Goal: Find specific page/section: Find specific page/section

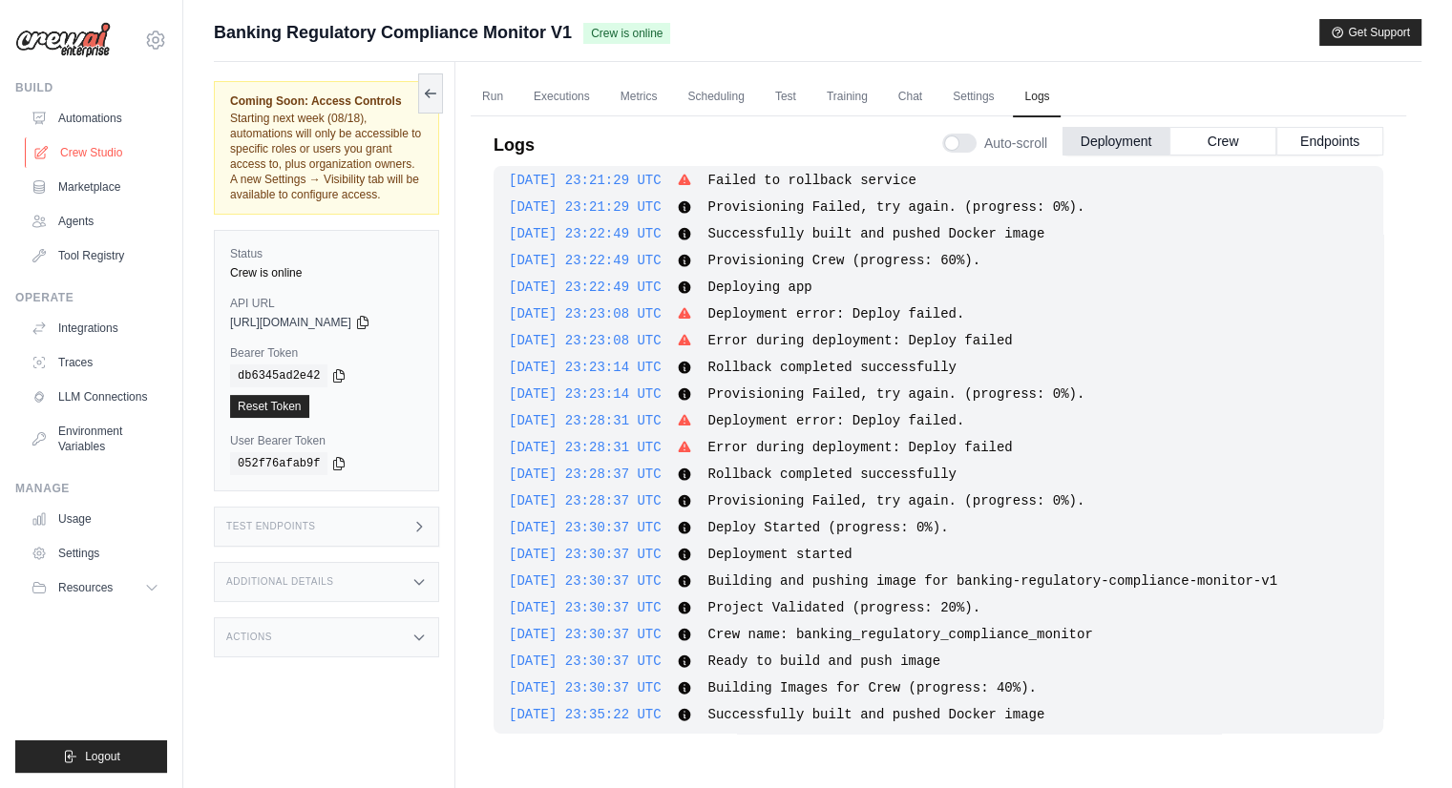
click at [87, 148] on link "Crew Studio" at bounding box center [97, 152] width 144 height 31
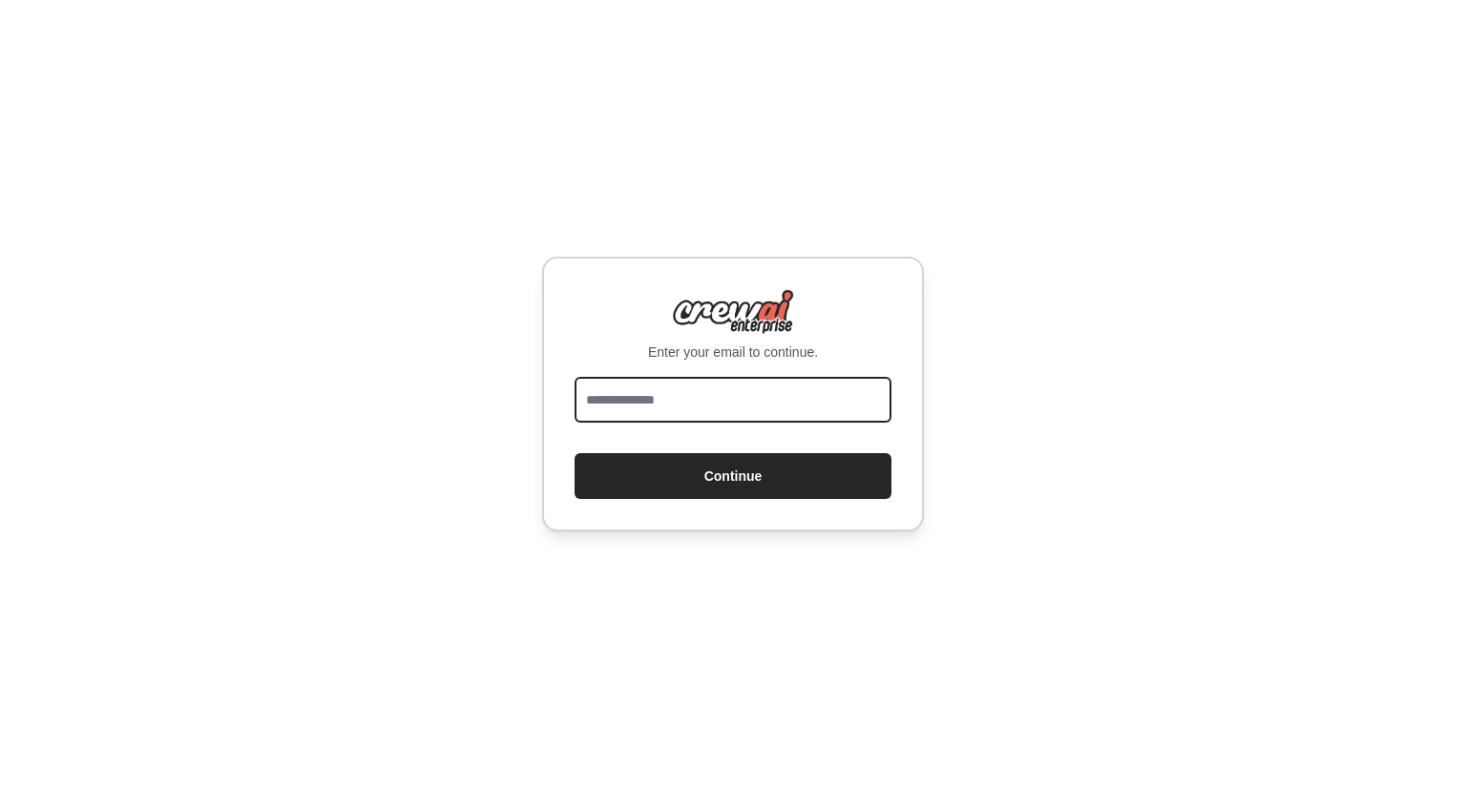
click at [577, 388] on input "email" at bounding box center [733, 400] width 317 height 46
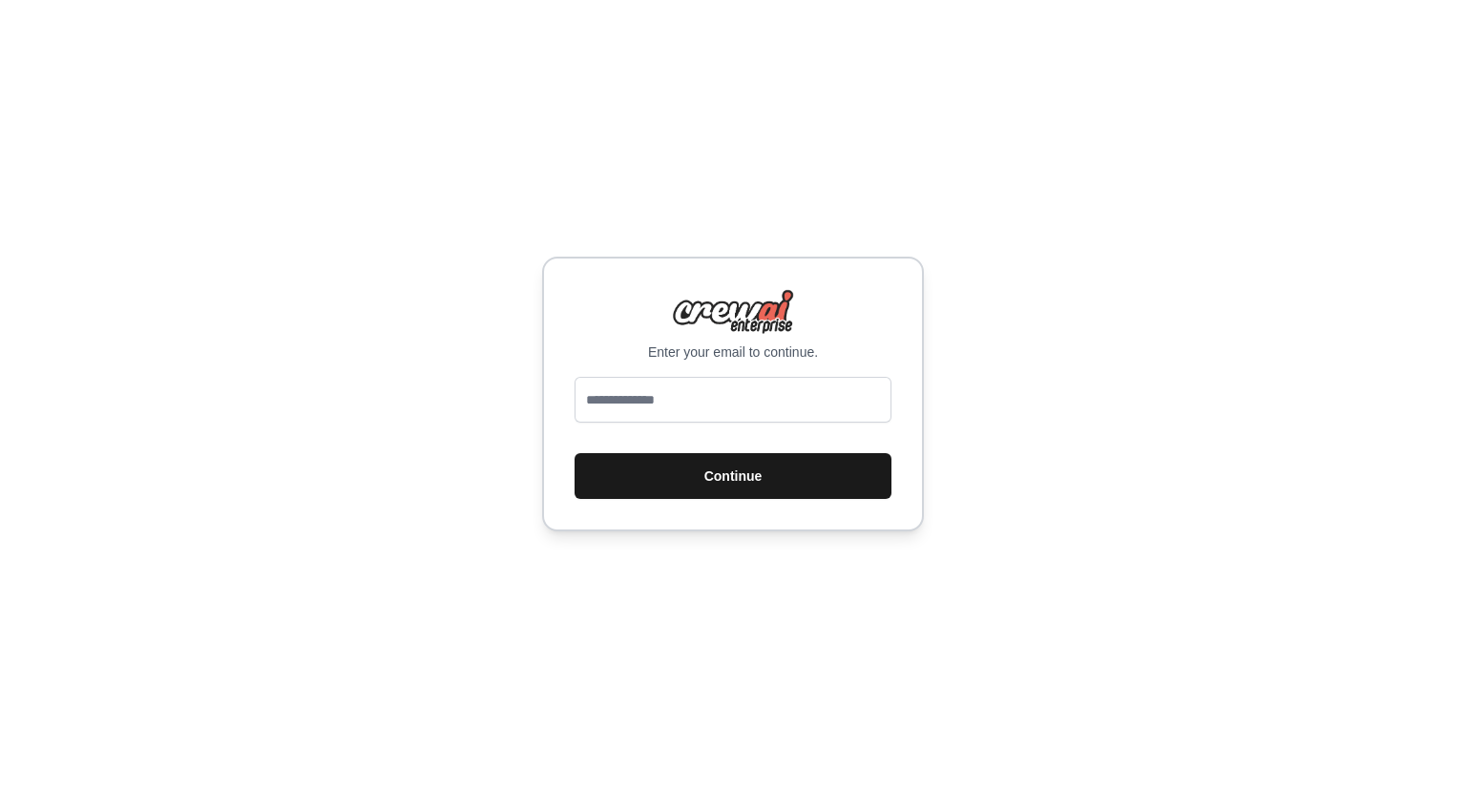
click at [603, 475] on button "Continue" at bounding box center [733, 476] width 317 height 46
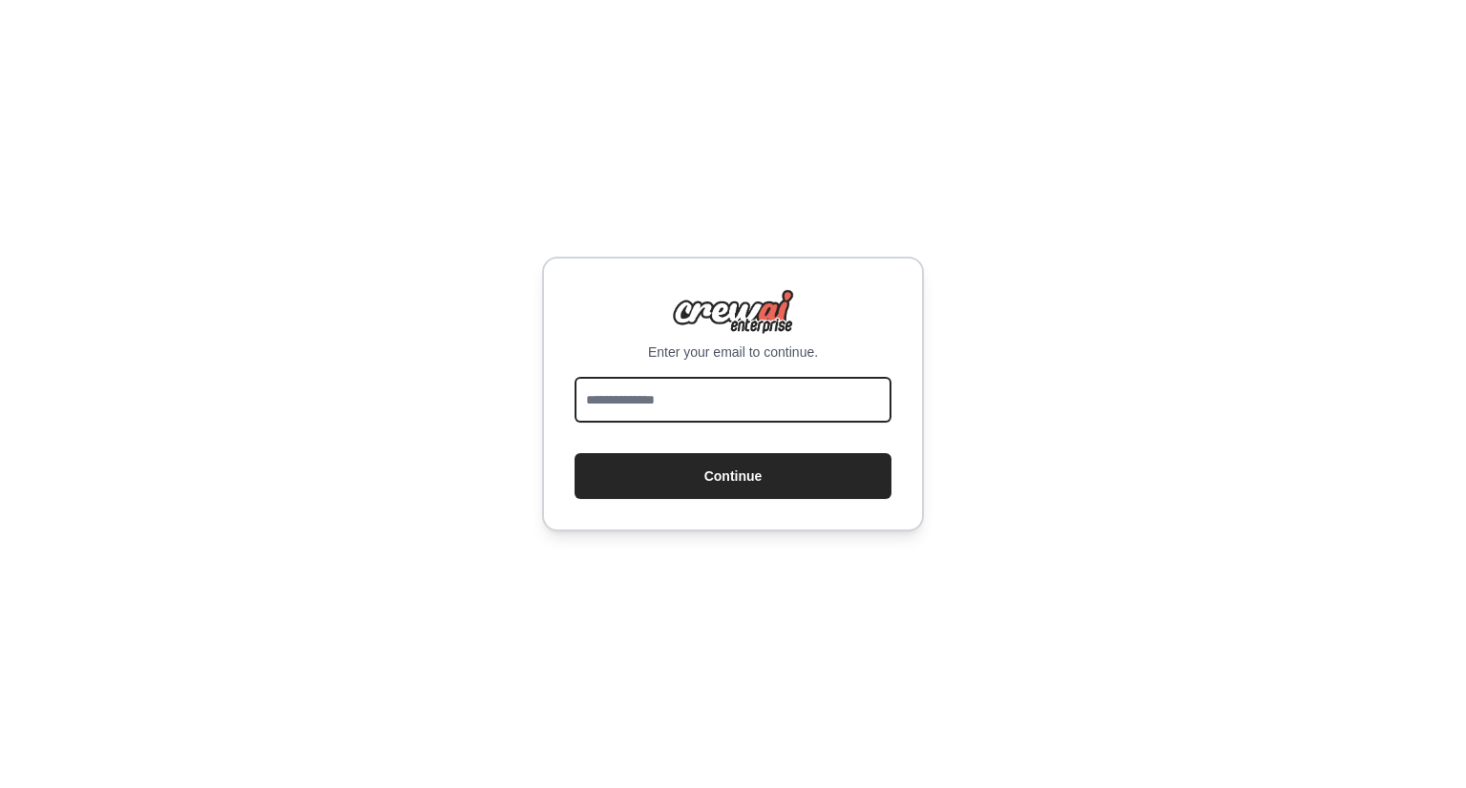
click at [691, 402] on input "email" at bounding box center [733, 400] width 317 height 46
type input "**********"
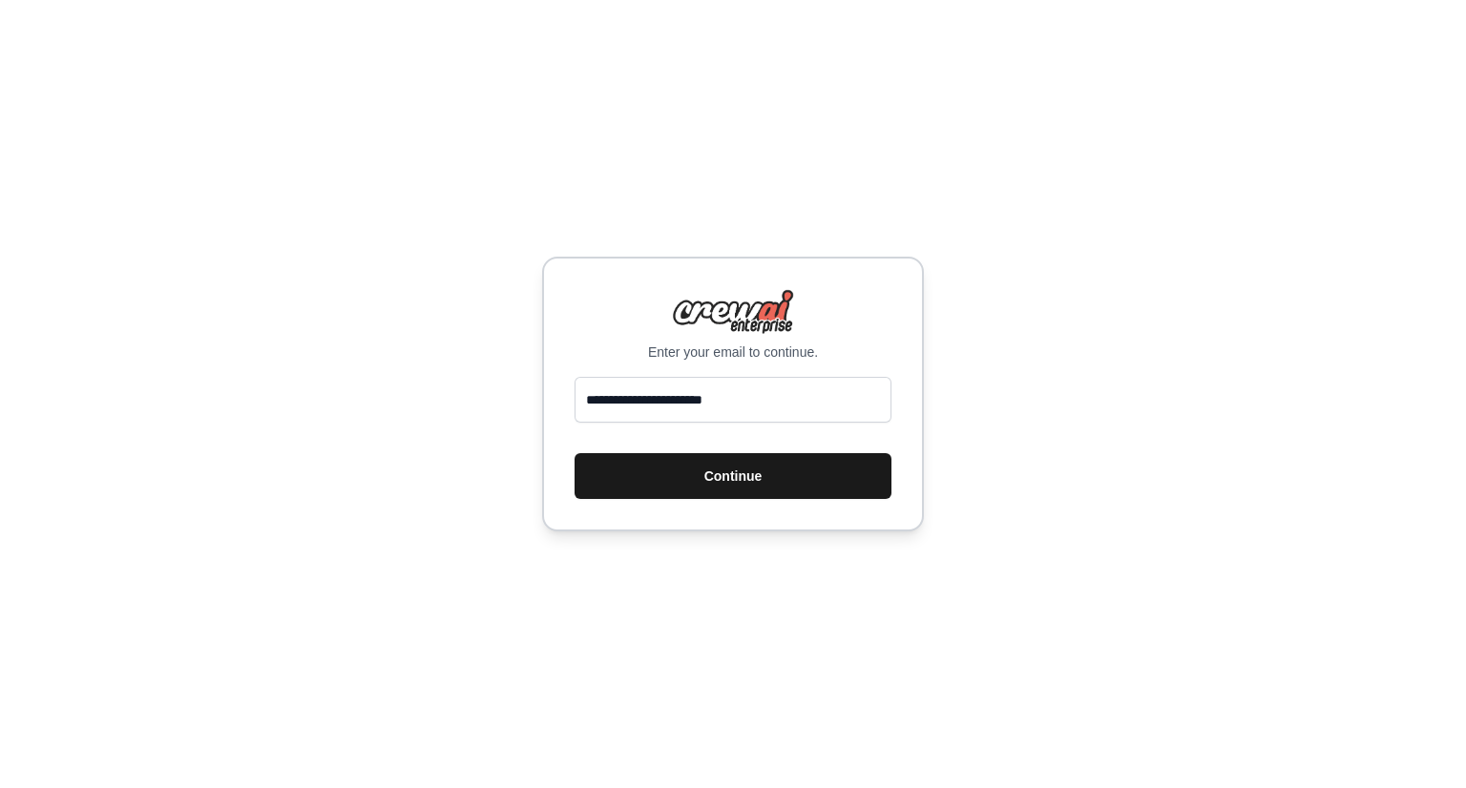
click at [591, 473] on button "Continue" at bounding box center [733, 476] width 317 height 46
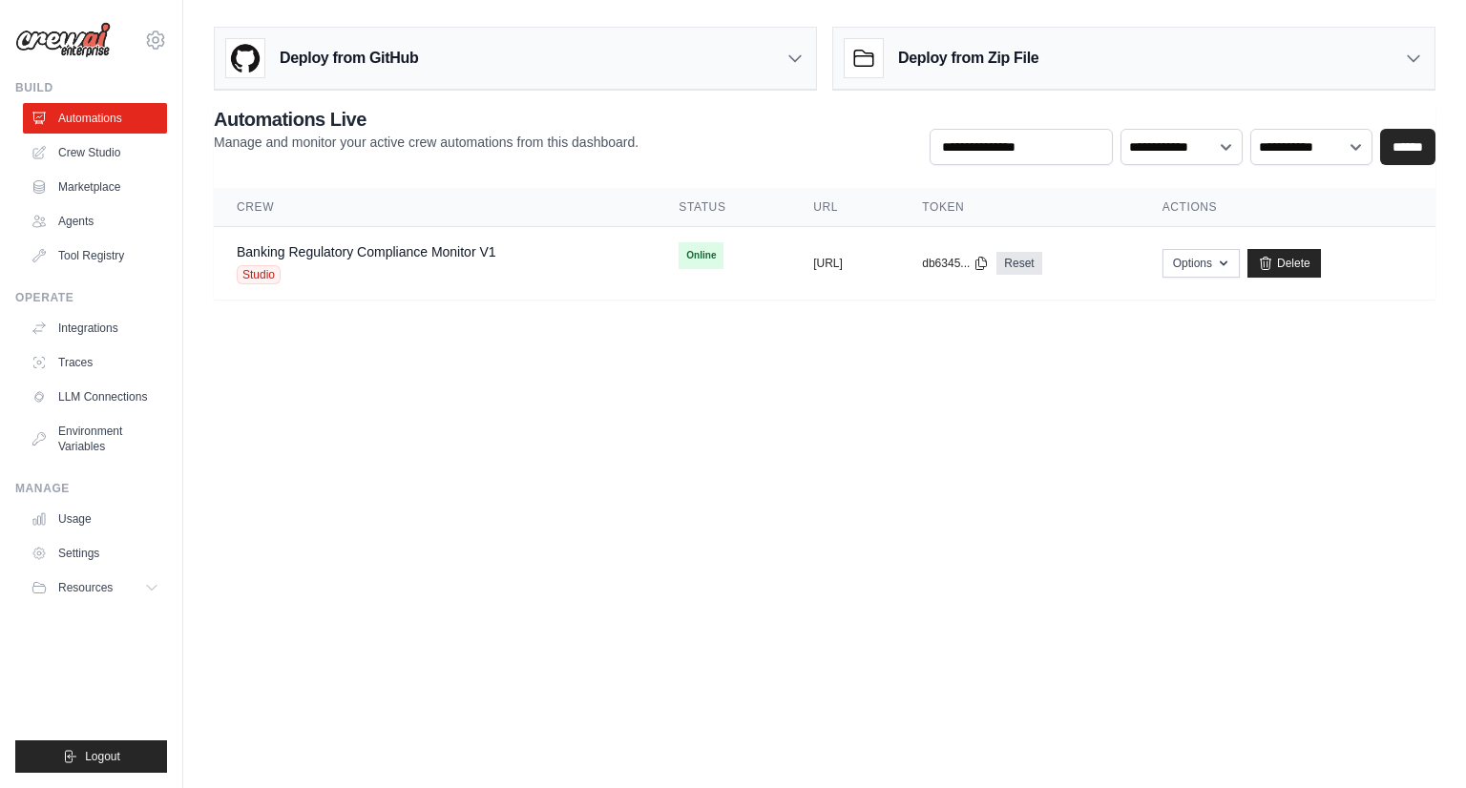
click at [1028, 492] on body "senthilraj.shan@gmail.com Settings Build Automations Crew Studio" at bounding box center [733, 394] width 1466 height 788
click at [332, 253] on link "Banking Regulatory Compliance Monitor V1" at bounding box center [367, 251] width 260 height 15
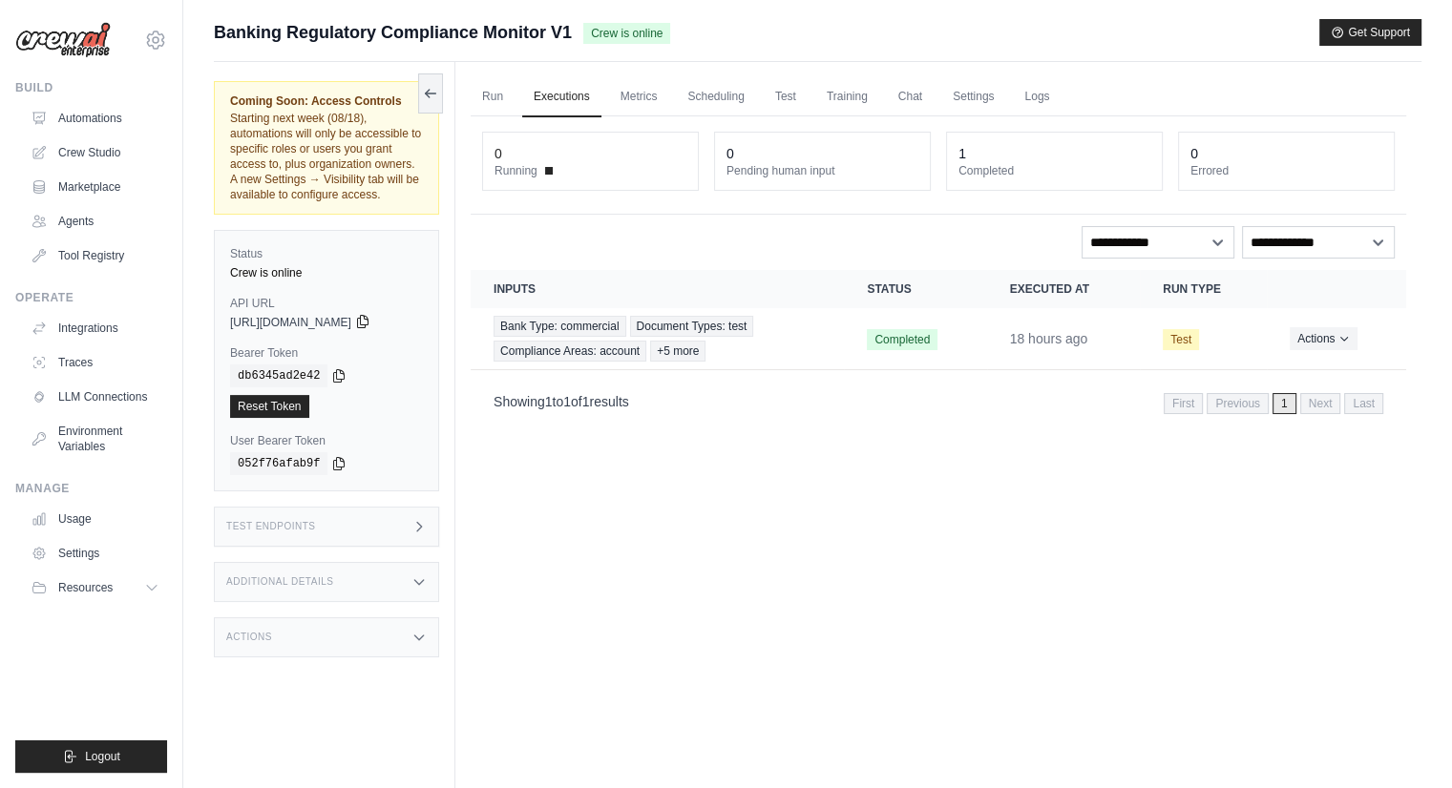
click at [370, 320] on icon at bounding box center [362, 321] width 15 height 15
